Goal: Task Accomplishment & Management: Manage account settings

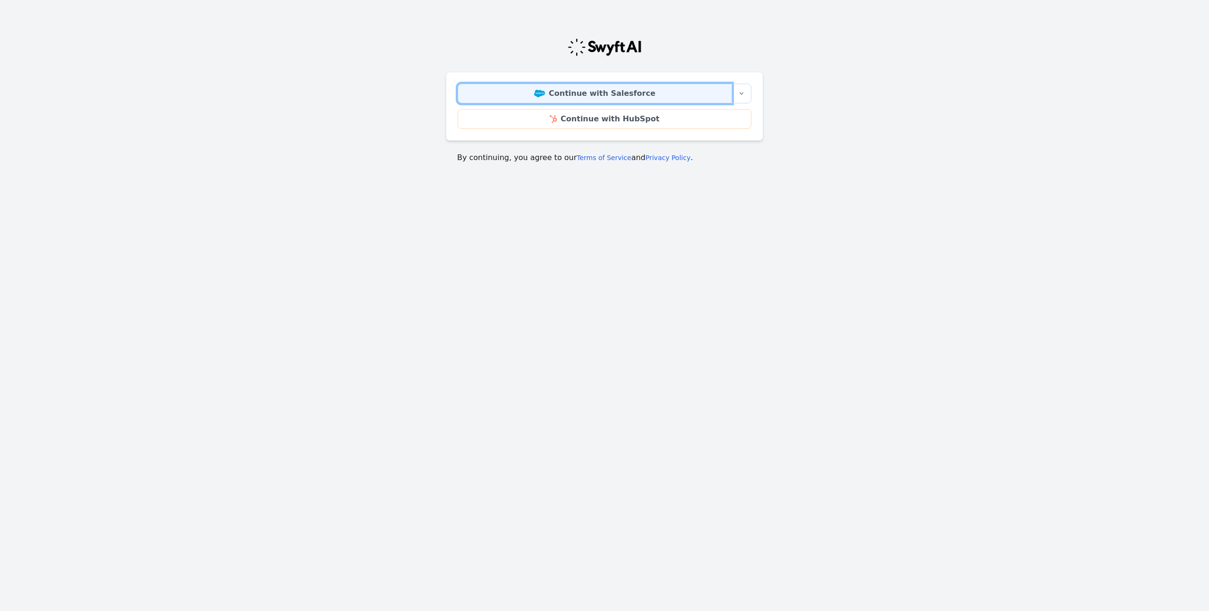
click at [591, 93] on link "Continue with Salesforce" at bounding box center [595, 94] width 274 height 20
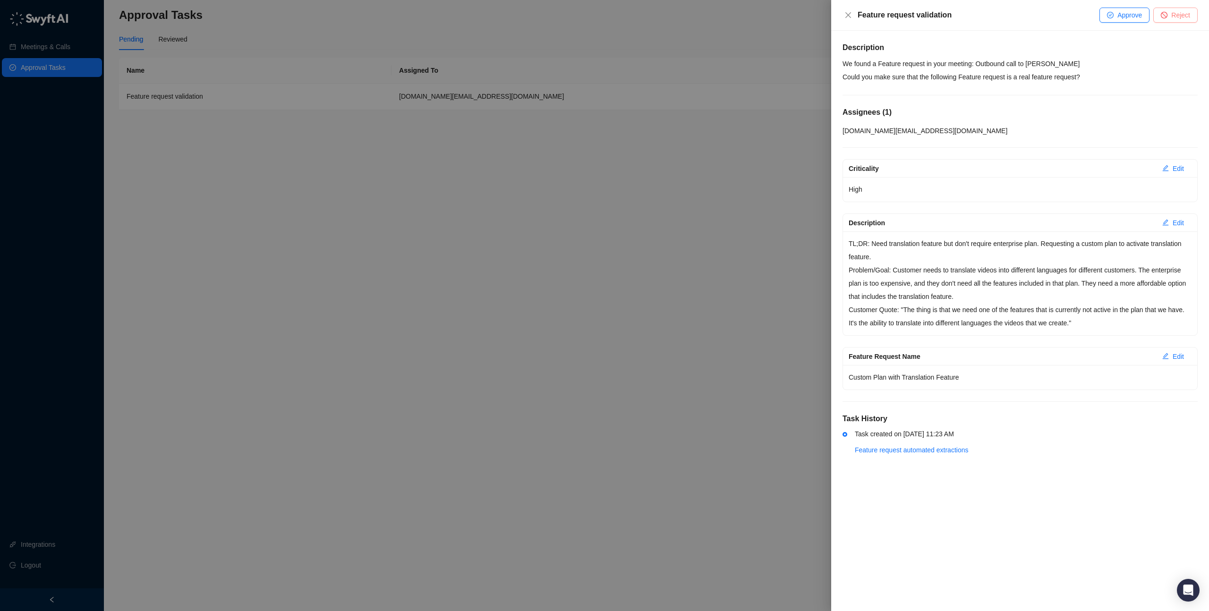
click at [1186, 15] on span "Reject" at bounding box center [1180, 15] width 19 height 10
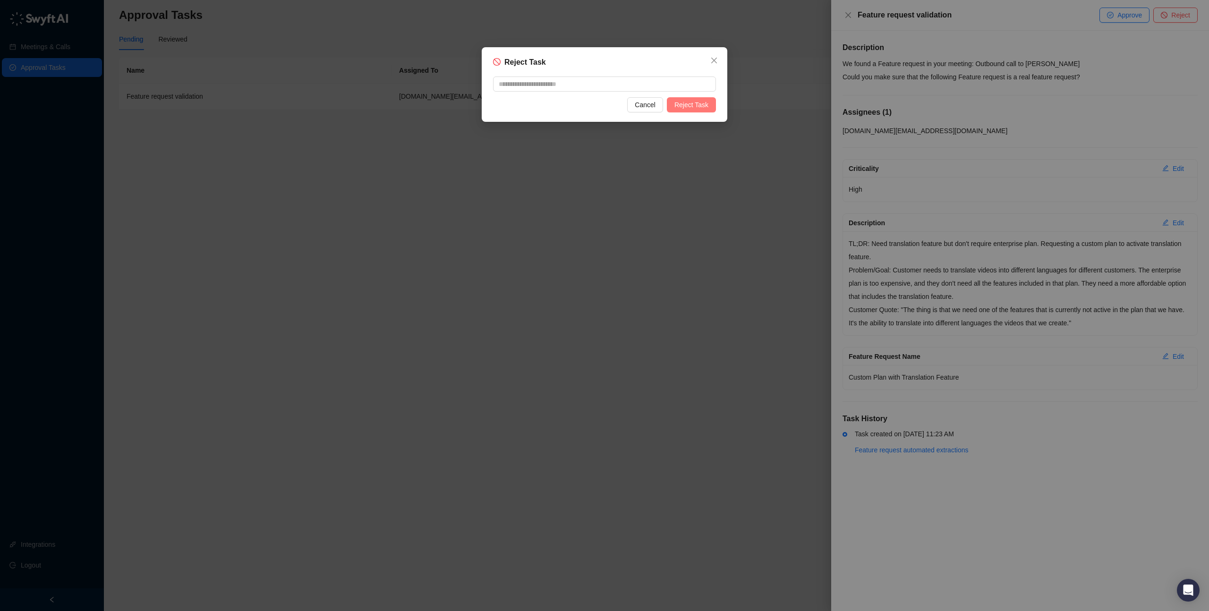
click at [700, 107] on span "Reject Task" at bounding box center [691, 105] width 34 height 10
